Goal: Book appointment/travel/reservation

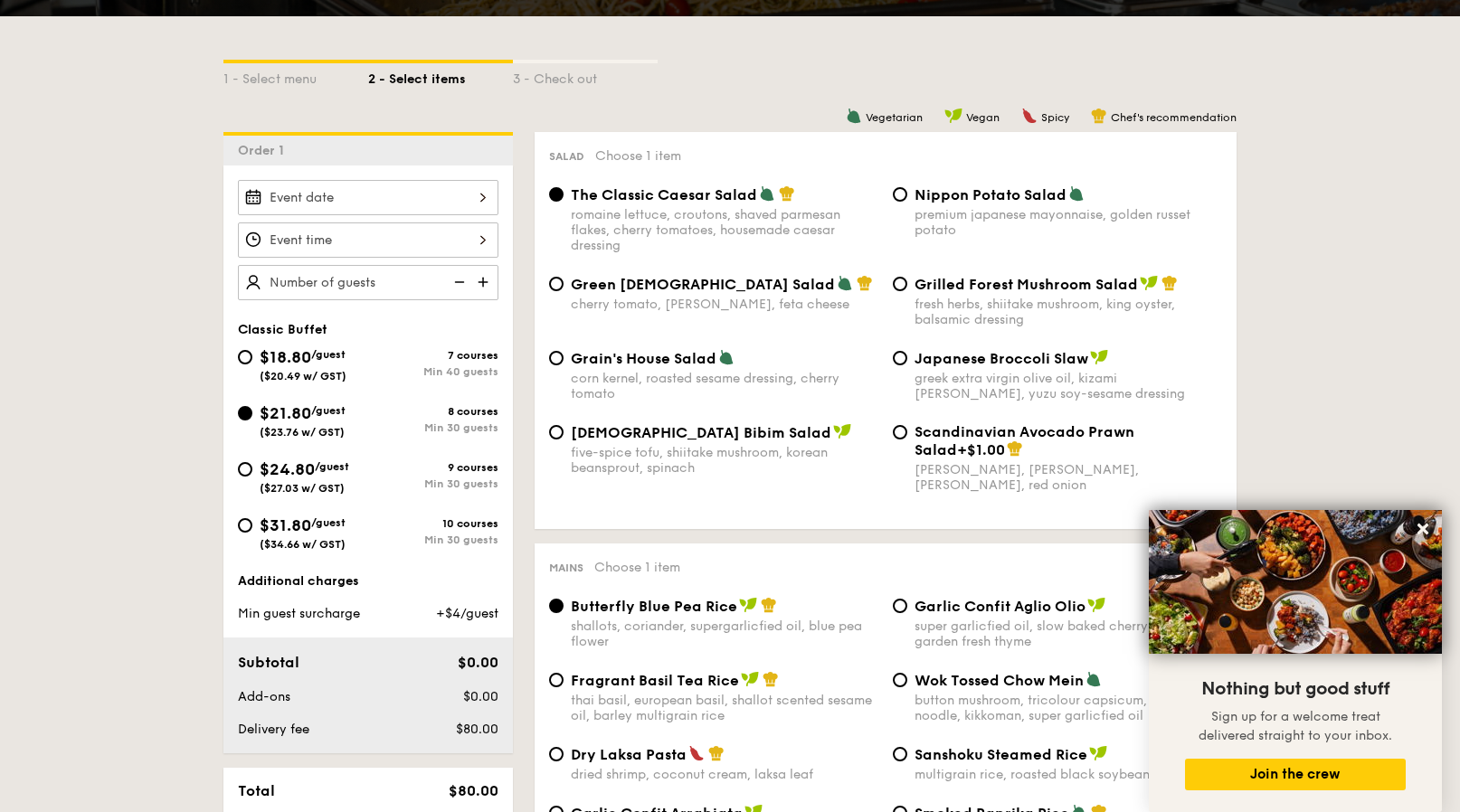
scroll to position [400, 0]
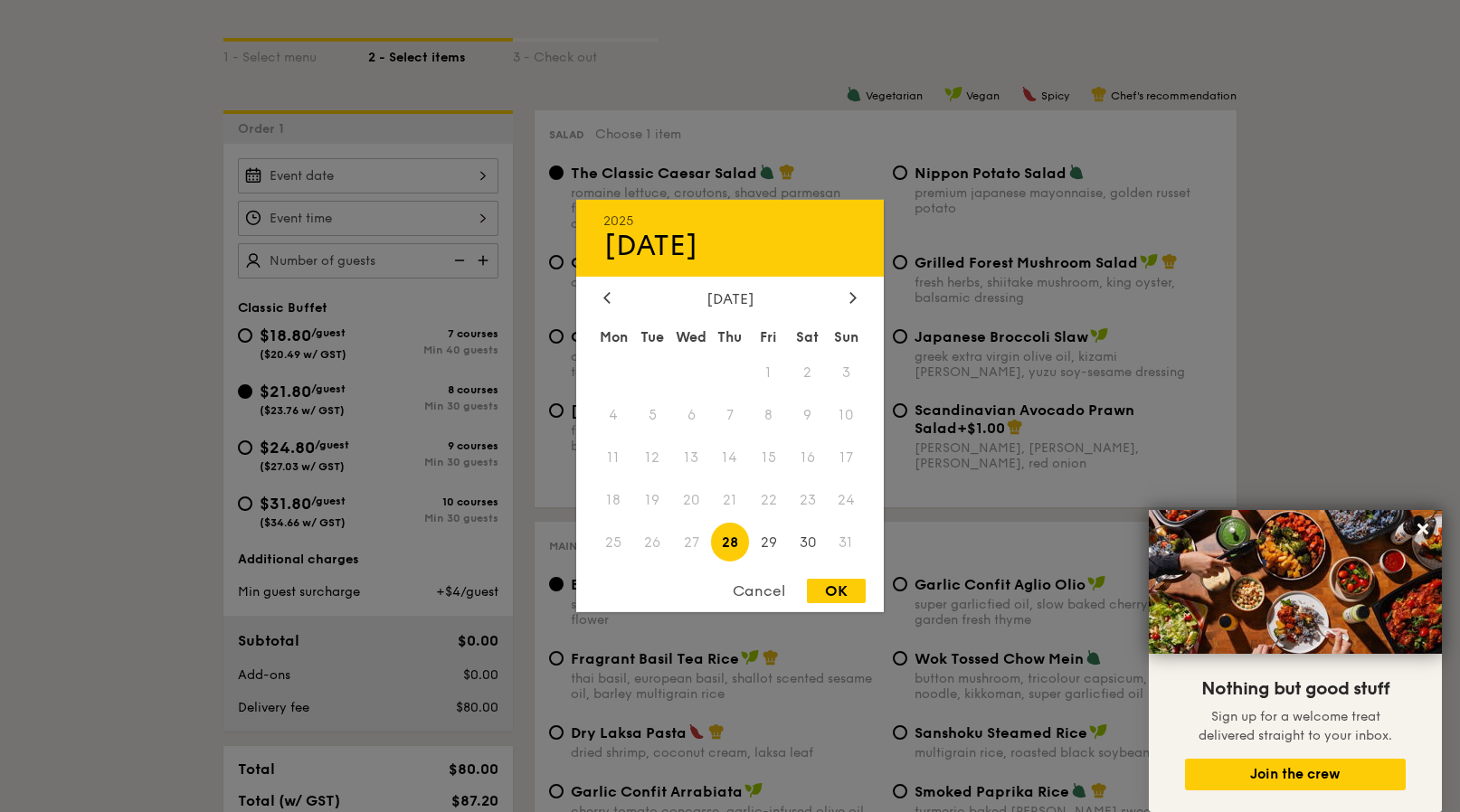
click at [317, 184] on div "2025 Aug [DATE] Tue Wed Thu Fri Sat Sun 1 2 3 4 5 6 7 8 9 10 11 12 13 14 15 16 …" at bounding box center [368, 175] width 261 height 35
click at [849, 291] on icon at bounding box center [853, 297] width 8 height 12
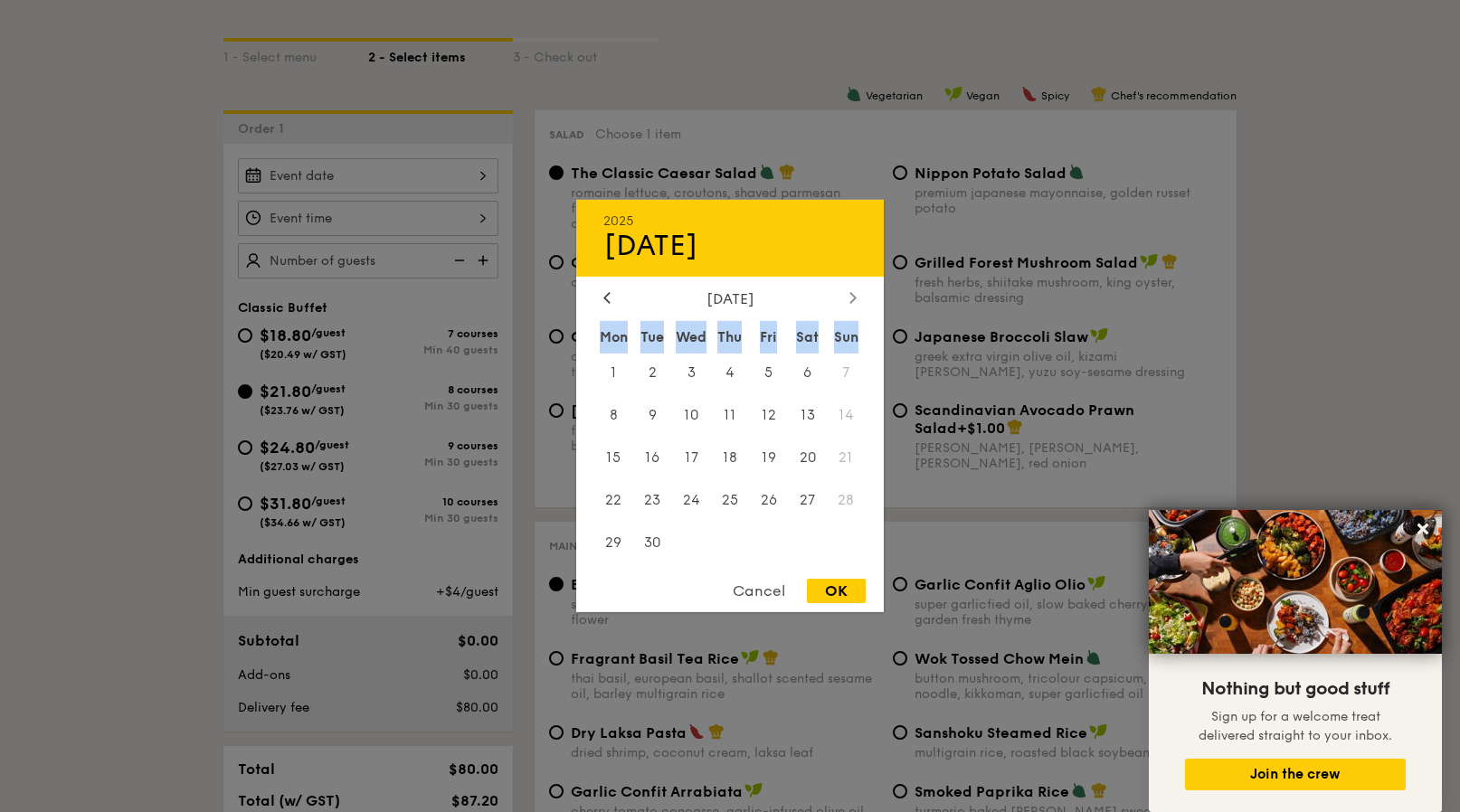
click at [849, 291] on icon at bounding box center [853, 297] width 8 height 12
click at [814, 414] on span "11" at bounding box center [807, 415] width 39 height 39
click at [822, 588] on div "OK" at bounding box center [836, 590] width 59 height 24
type input "[DATE]"
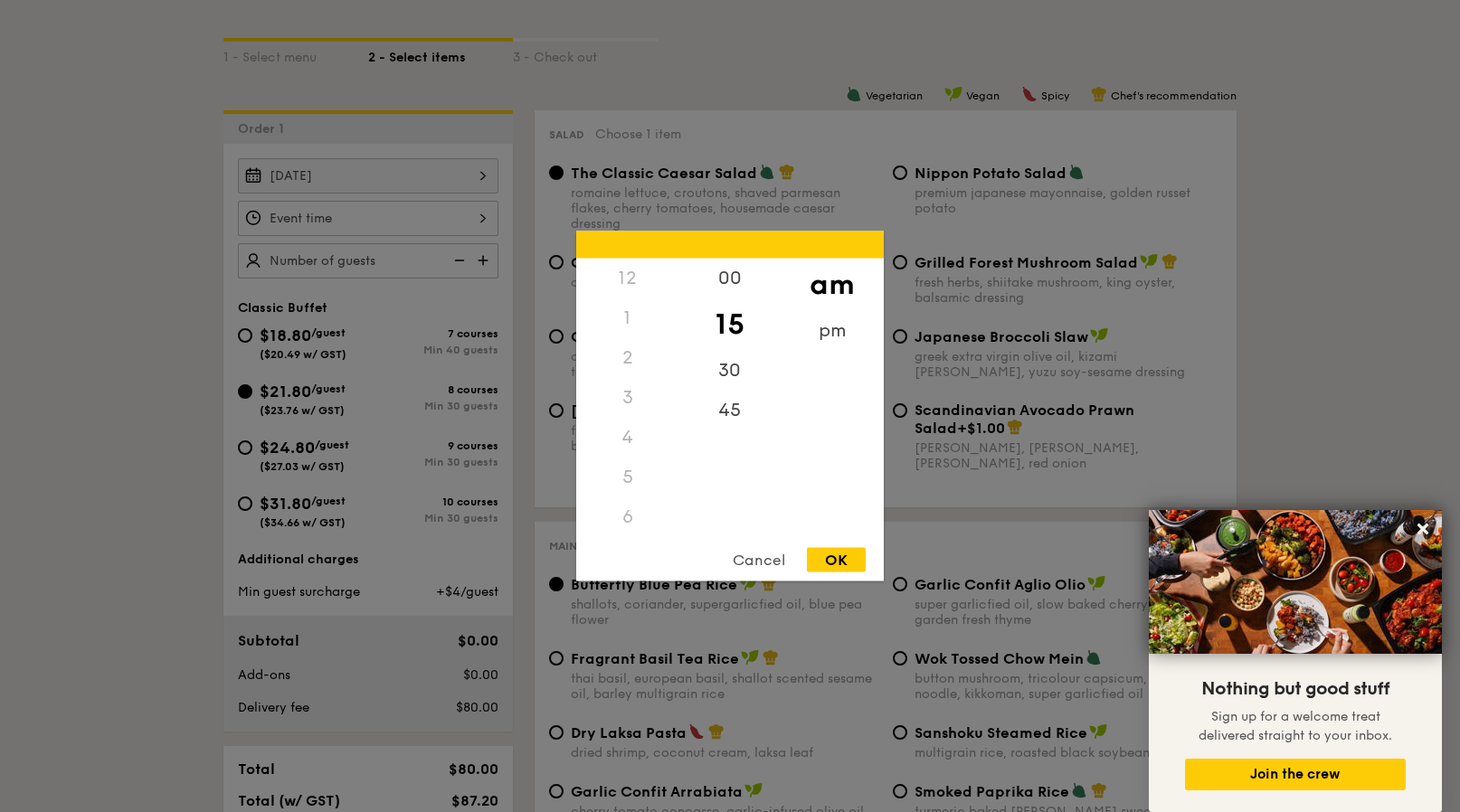
click at [489, 220] on div "12 1 2 3 4 5 6 7 8 9 10 11 00 15 30 45 am pm Cancel OK" at bounding box center [368, 218] width 261 height 35
click at [721, 382] on div "30" at bounding box center [729, 377] width 103 height 53
click at [831, 561] on div "OK" at bounding box center [836, 559] width 59 height 24
type input "11:30AM"
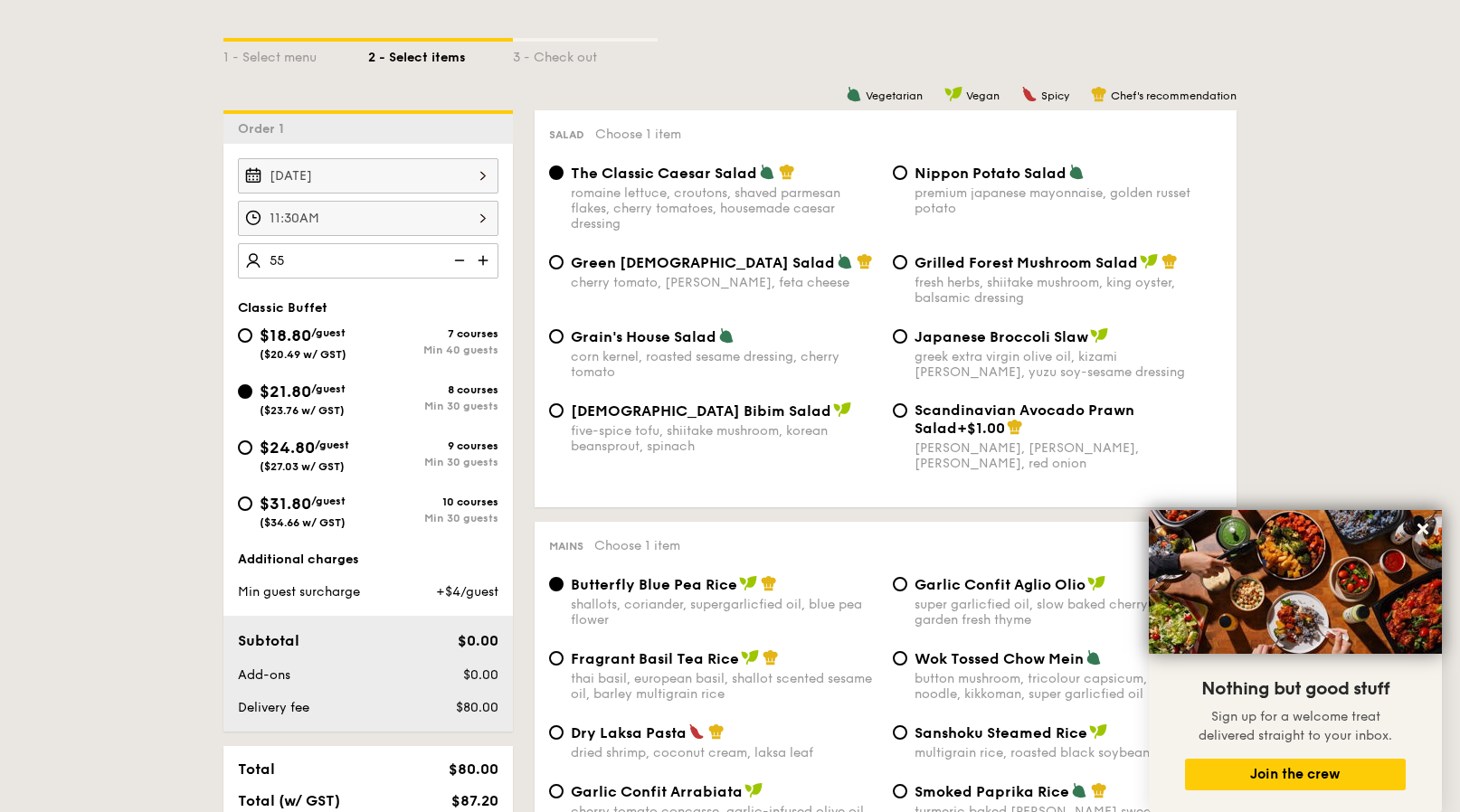
type input "55 guests"
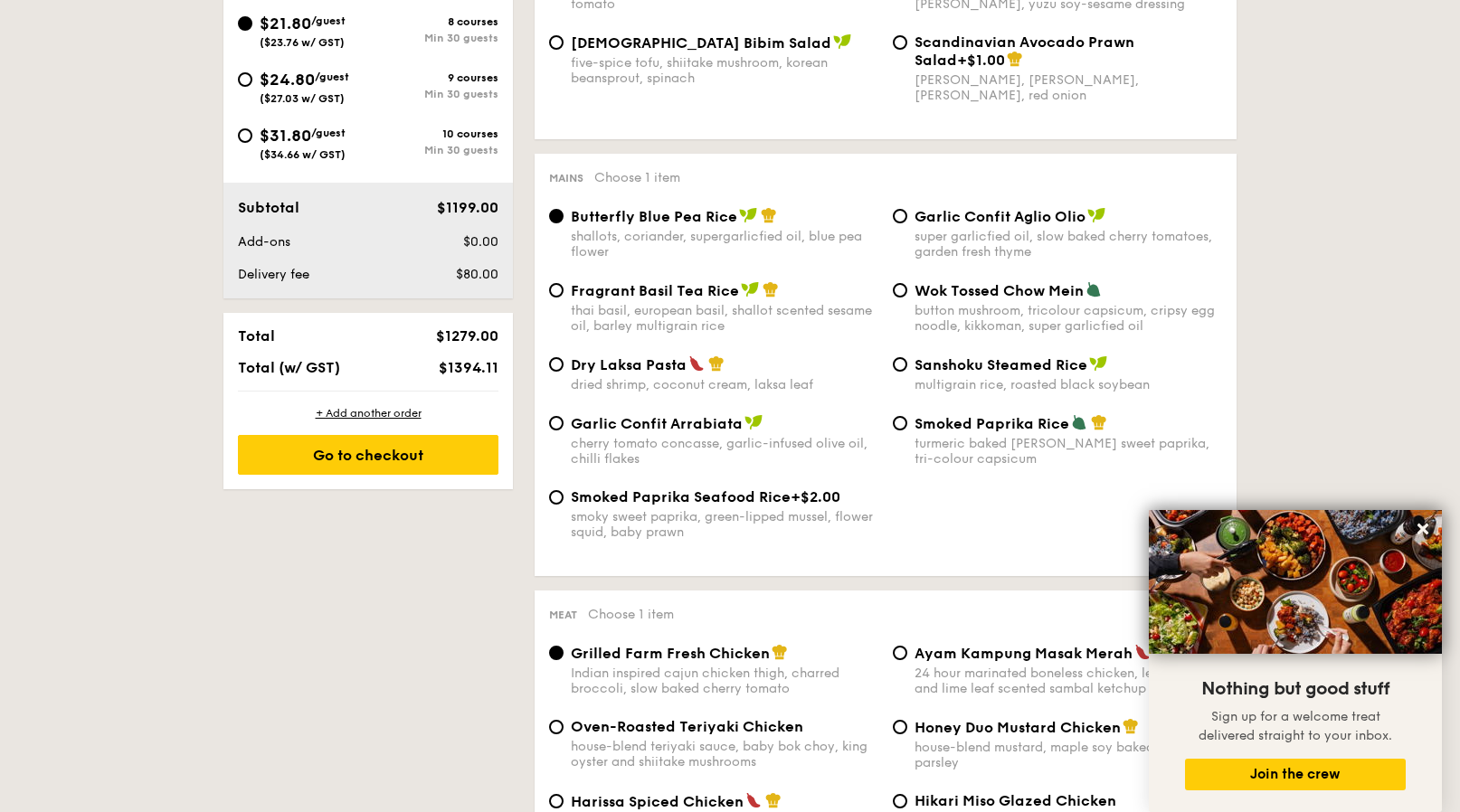
scroll to position [0, 0]
